Goal: Navigation & Orientation: Find specific page/section

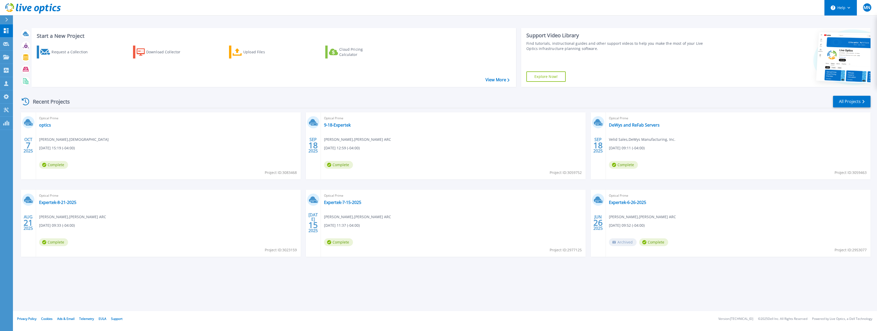
click at [845, 8] on button "Help" at bounding box center [841, 8] width 32 height 16
click at [843, 22] on link "Explore Helpful Articles" at bounding box center [854, 22] width 58 height 13
click at [60, 50] on div "Request a Collection" at bounding box center [72, 52] width 41 height 10
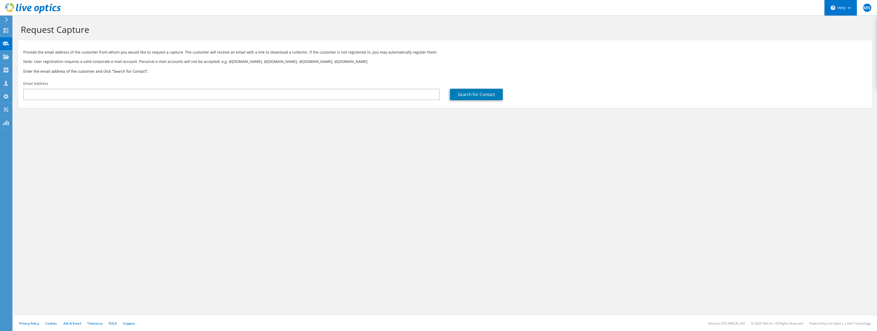
click at [842, 11] on div "\n Help" at bounding box center [840, 8] width 33 height 16
click at [870, 9] on span "MN" at bounding box center [867, 8] width 8 height 8
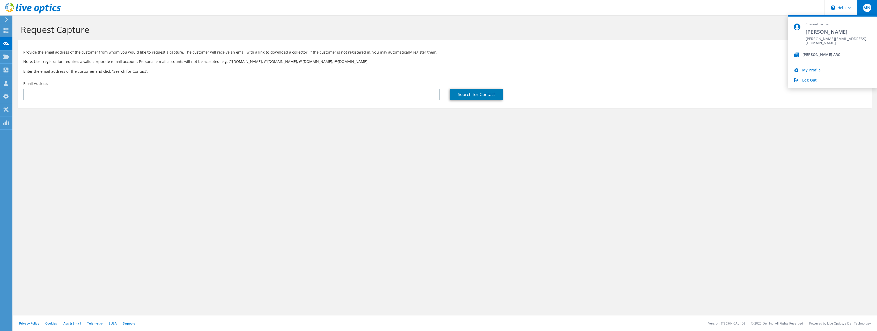
click at [803, 127] on section "Request Capture Provide the email address of the customer from whom you would l…" at bounding box center [445, 75] width 864 height 118
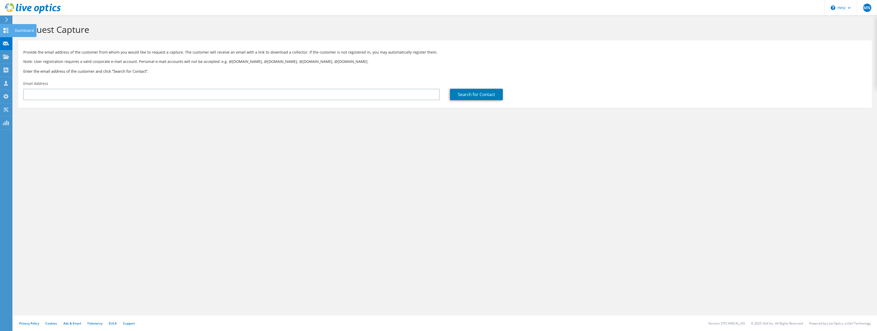
click at [8, 33] on div at bounding box center [6, 31] width 6 height 6
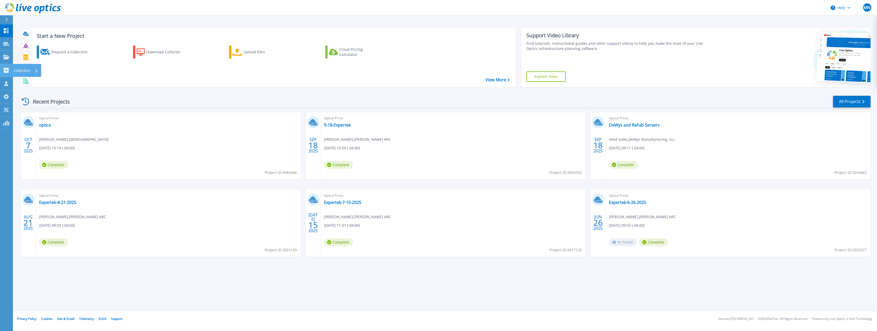
click at [23, 70] on p "Collectors" at bounding box center [21, 70] width 17 height 13
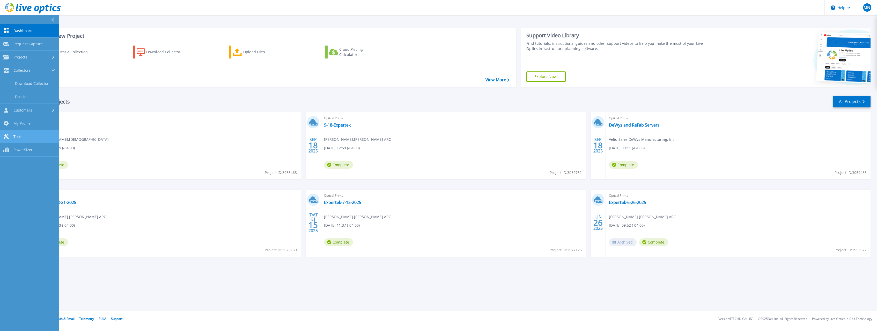
click at [25, 138] on link "Tools Tools" at bounding box center [29, 136] width 59 height 13
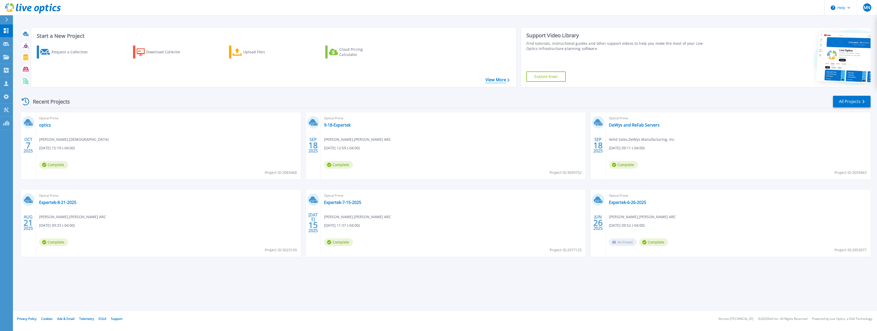
click at [495, 80] on link "View More" at bounding box center [498, 79] width 24 height 5
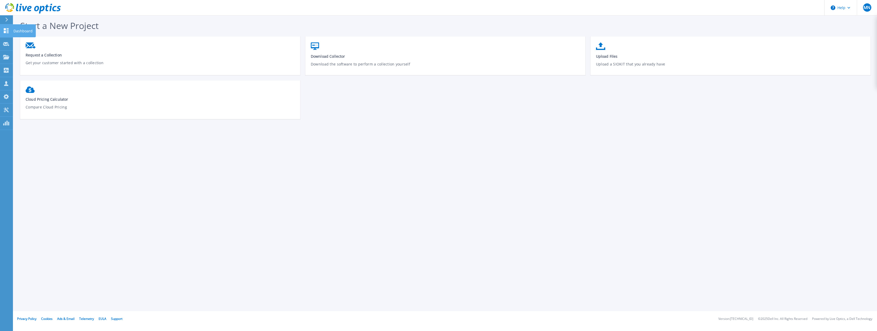
click at [7, 32] on icon at bounding box center [6, 30] width 6 height 5
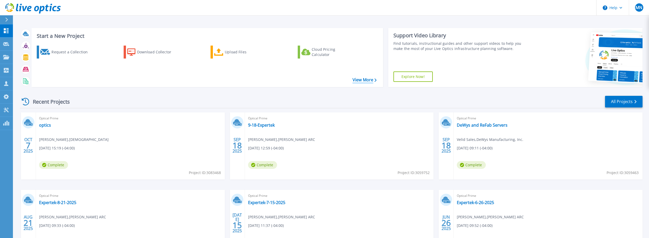
click at [360, 81] on link "View More" at bounding box center [365, 79] width 24 height 5
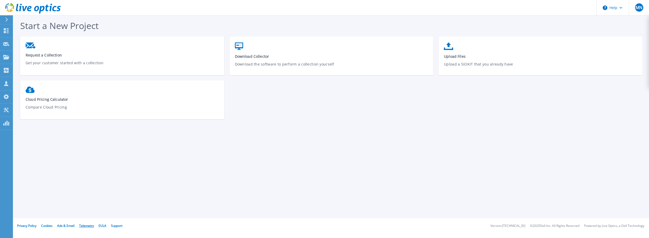
click at [92, 226] on link "Telemetry" at bounding box center [86, 225] width 15 height 4
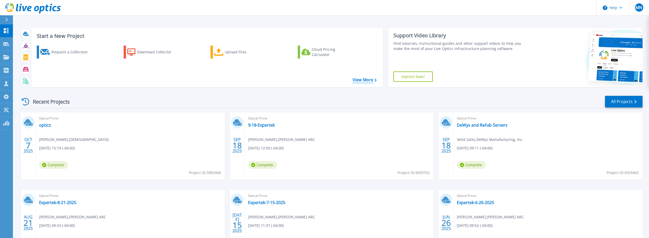
click at [364, 77] on link "View More" at bounding box center [365, 79] width 24 height 5
